Goal: Communication & Community: Share content

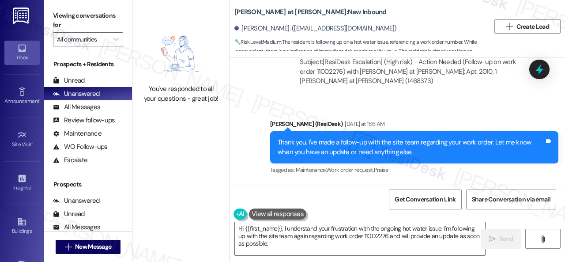
scroll to position [678, 0]
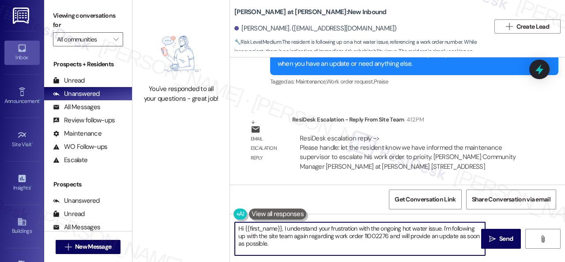
drag, startPoint x: 281, startPoint y: 225, endPoint x: 295, endPoint y: 277, distance: 53.1
click at [295, 261] on html "Inbox Go to Inbox Announcement • Send A Text Announcement Site Visit • Go to Si…" at bounding box center [282, 131] width 565 height 262
paste textarea "! The site team stated that they have informed the maintenance supervisor to es…"
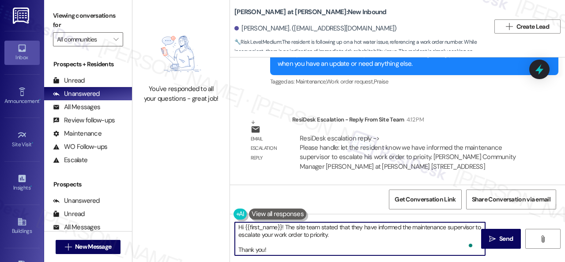
scroll to position [0, 0]
type textarea "Hi {{first_name}}! The site team stated that they have informed the maintenance…"
click at [493, 237] on span " Send" at bounding box center [501, 238] width 28 height 9
